Goal: Complete application form

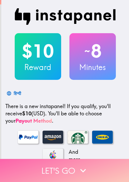
click at [56, 166] on button "Let's go" at bounding box center [64, 170] width 129 height 23
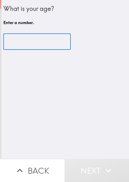
click at [30, 42] on input "number" at bounding box center [37, 42] width 68 height 16
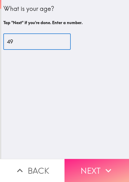
type input "49"
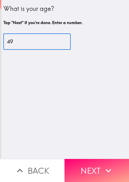
click at [77, 160] on button "Next" at bounding box center [97, 170] width 65 height 23
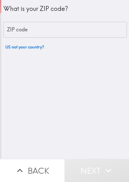
click at [43, 27] on input "ZIP code" at bounding box center [65, 30] width 124 height 16
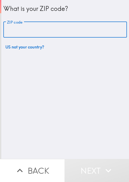
paste input "33621"
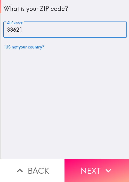
type input "33621"
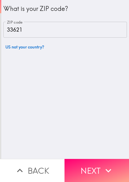
drag, startPoint x: 14, startPoint y: 104, endPoint x: 21, endPoint y: 105, distance: 7.6
click at [14, 104] on div "What is your ZIP code? ZIP code 33621 ZIP code US not your country?" at bounding box center [65, 79] width 128 height 159
click at [92, 159] on button "Next" at bounding box center [97, 170] width 65 height 23
